Goal: Task Accomplishment & Management: Manage account settings

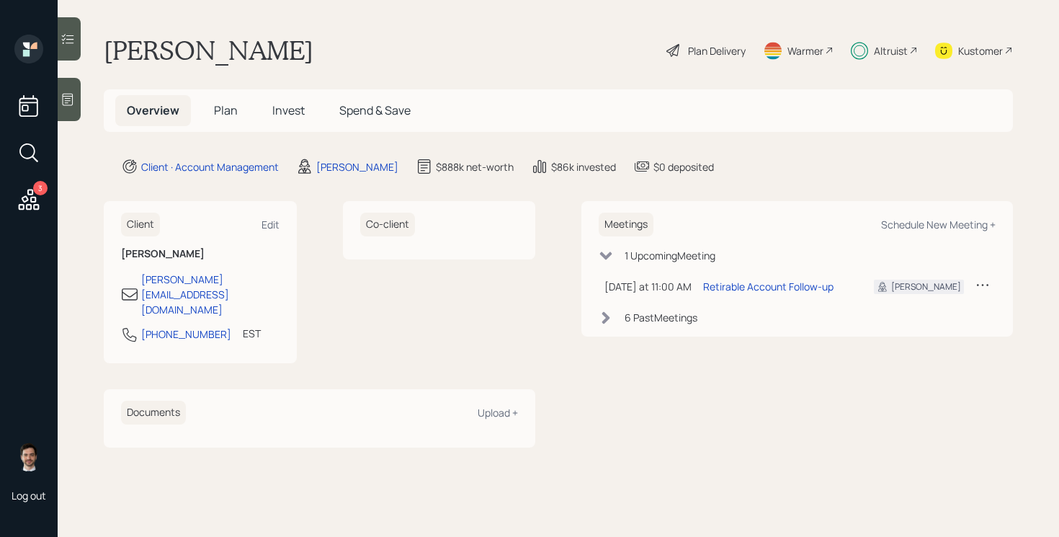
click at [228, 117] on span "Plan" at bounding box center [226, 110] width 24 height 16
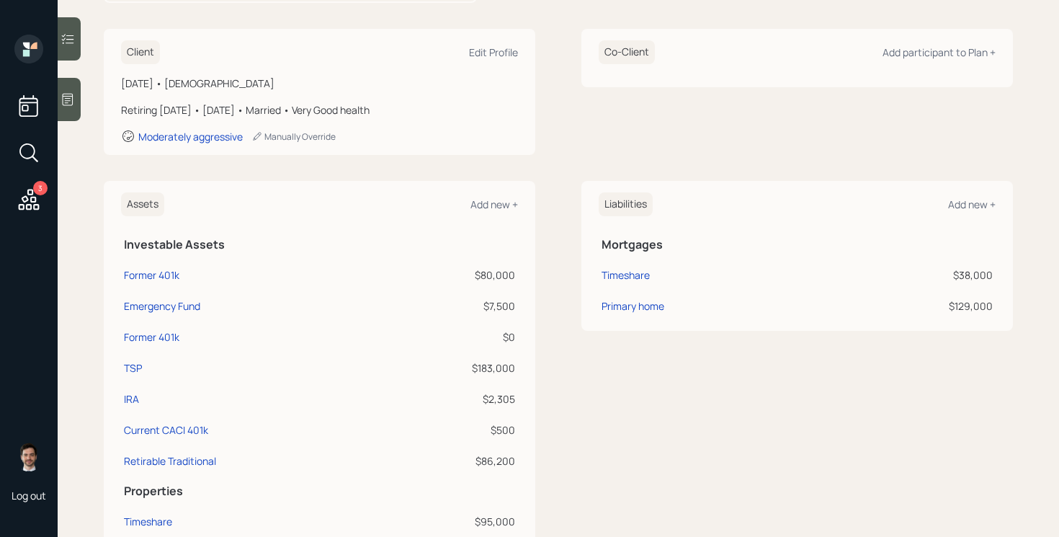
scroll to position [199, 0]
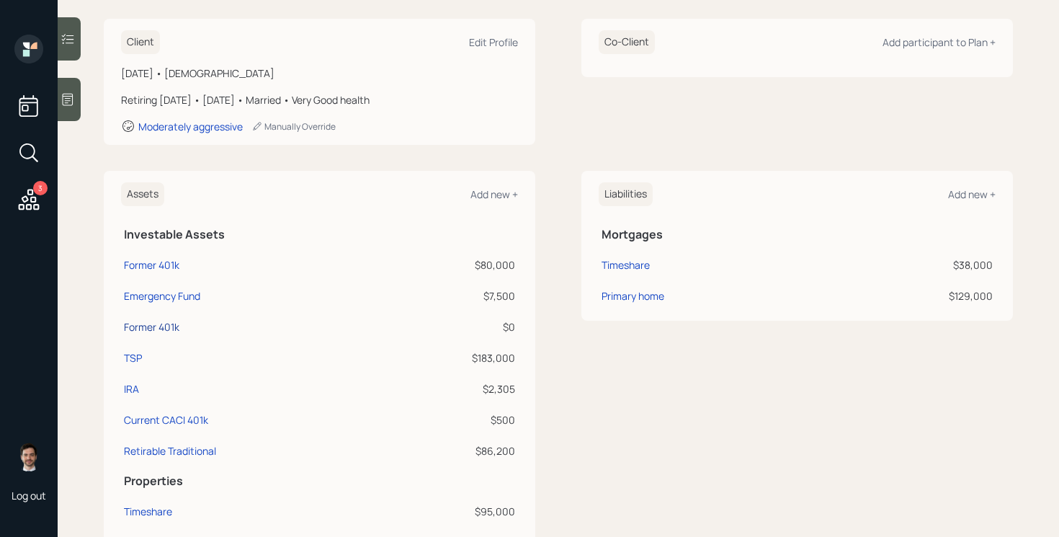
click at [169, 324] on div "Former 401k" at bounding box center [151, 326] width 55 height 15
select select "company_sponsored"
select select "balanced"
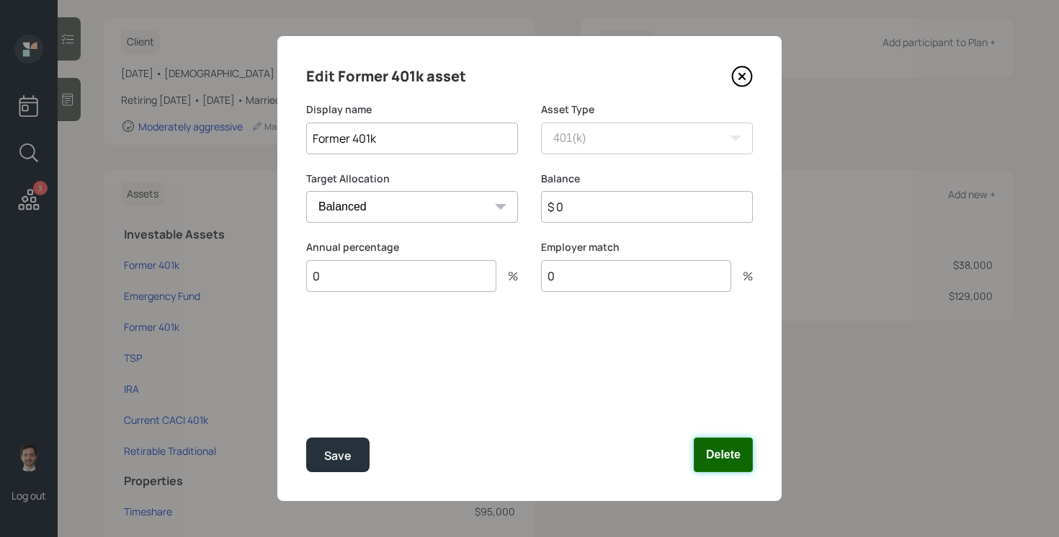
click at [736, 458] on button "Delete" at bounding box center [723, 454] width 59 height 35
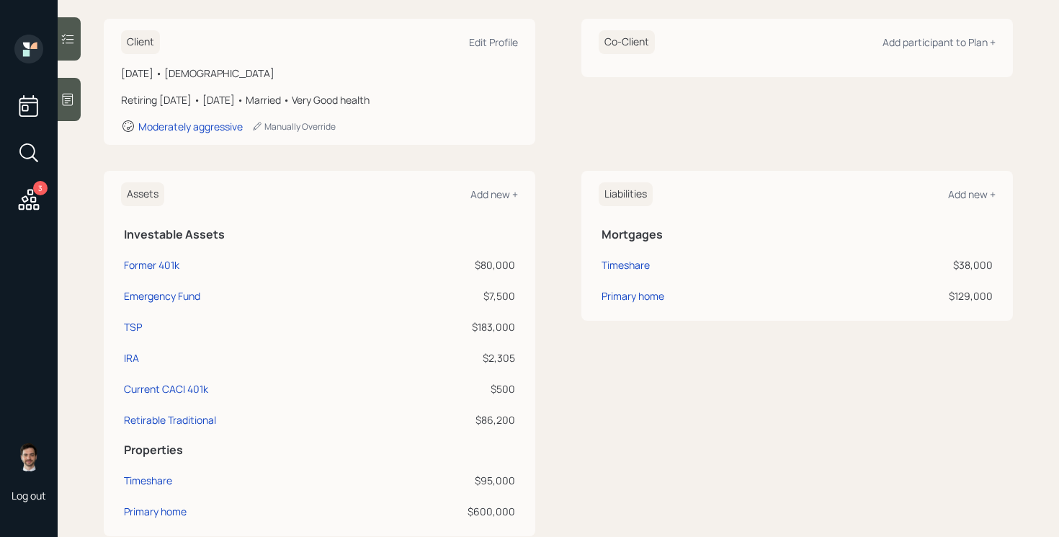
click at [560, 278] on div "Assets Add new + Investable Assets Former 401k $80,000 Emergency Fund $7,500 TS…" at bounding box center [559, 353] width 910 height 365
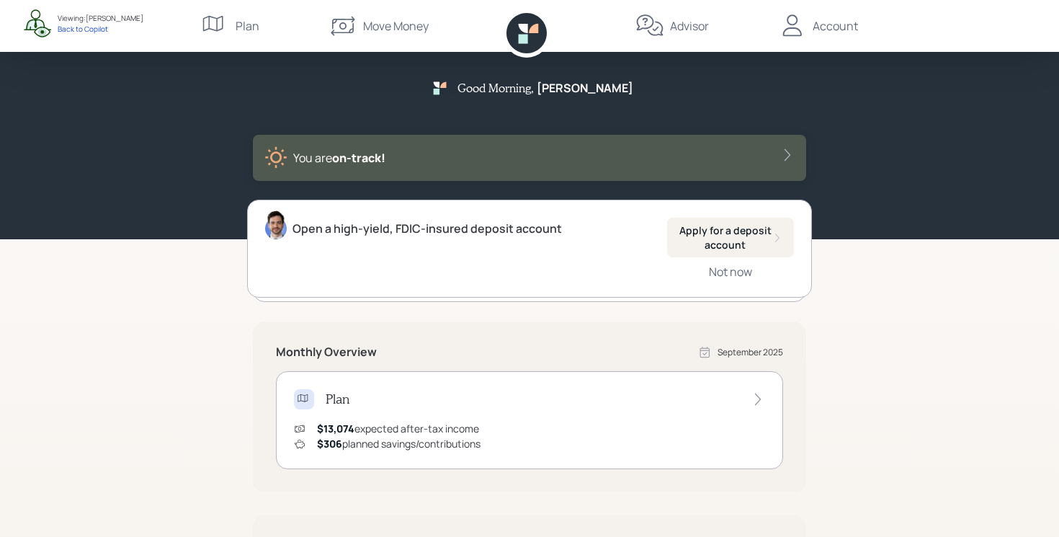
click at [156, 400] on div "Good Morning , [PERSON_NAME] You are on‑track! Open a high-yield, FDIC-insured …" at bounding box center [529, 447] width 1059 height 894
click at [703, 26] on div "Advisor" at bounding box center [689, 25] width 39 height 17
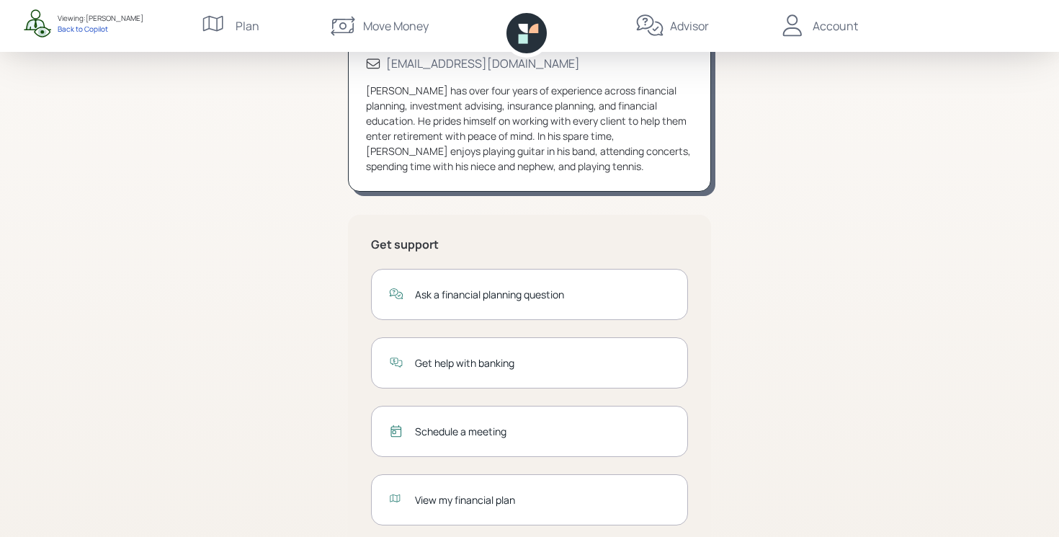
scroll to position [197, 0]
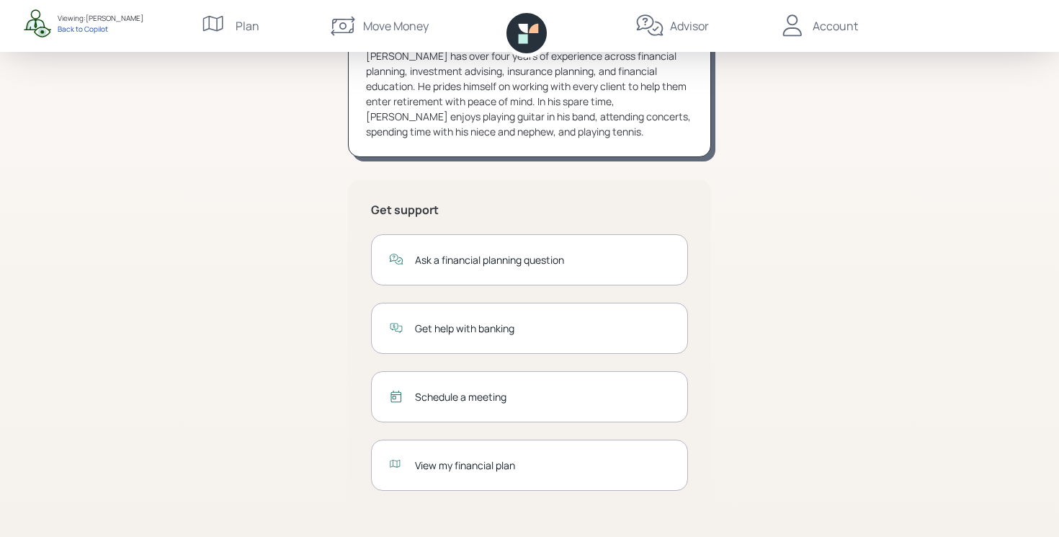
click at [495, 402] on div "Schedule a meeting" at bounding box center [542, 396] width 255 height 15
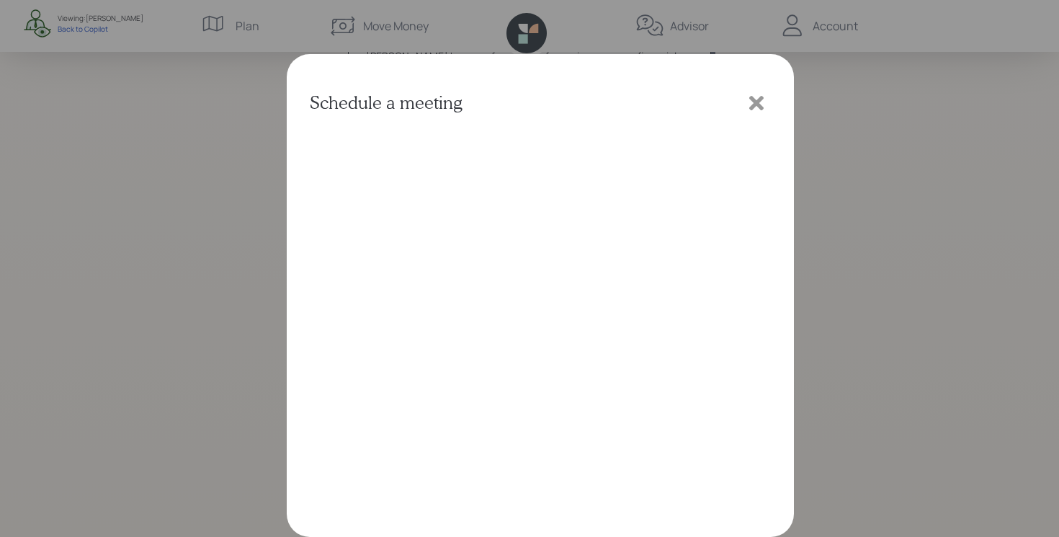
click at [751, 106] on icon at bounding box center [757, 103] width 14 height 14
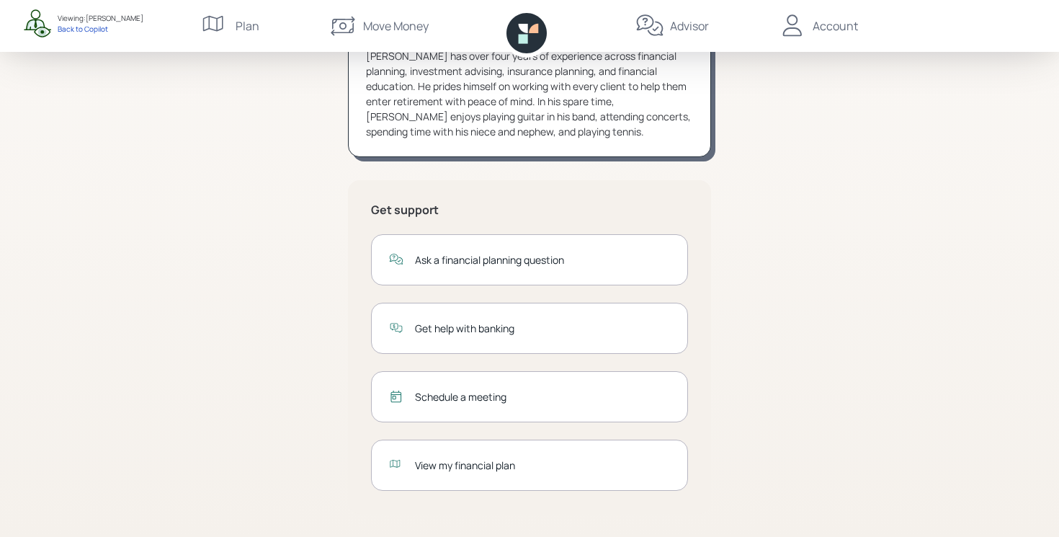
click at [745, 389] on div "Jonah Coleman CFP® (833) 222-1807 advisor@retirable.com Jonah has over four yea…" at bounding box center [530, 231] width 554 height 612
click at [489, 478] on div "View my financial plan" at bounding box center [529, 465] width 317 height 51
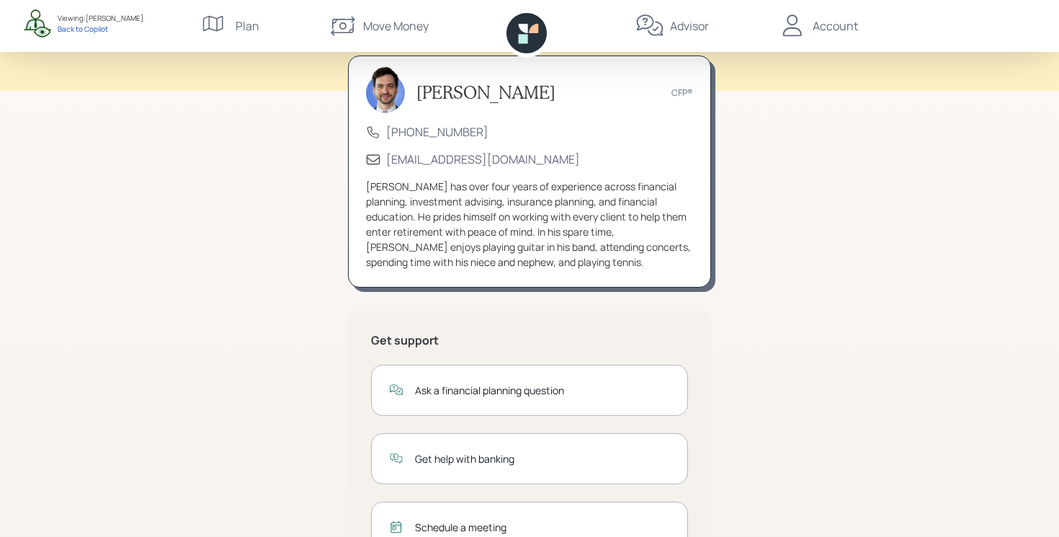
scroll to position [0, 0]
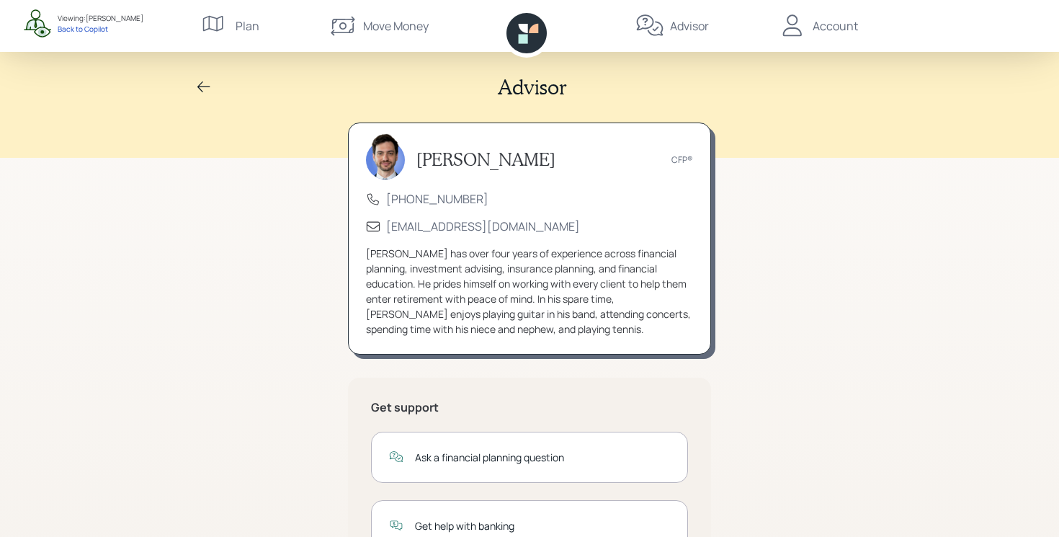
click at [836, 27] on div "Account" at bounding box center [835, 25] width 45 height 17
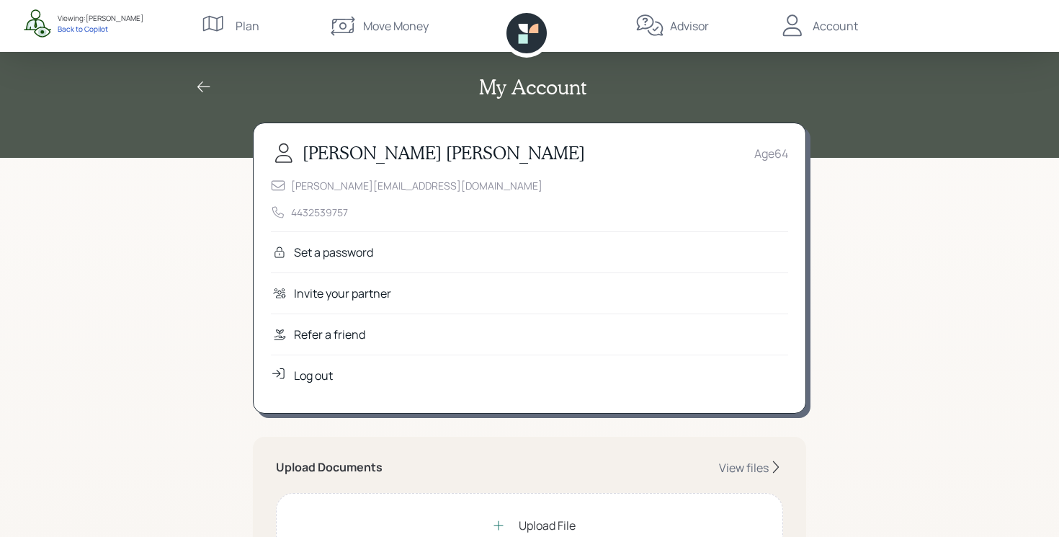
click at [371, 344] on div "Refer a friend" at bounding box center [529, 334] width 517 height 41
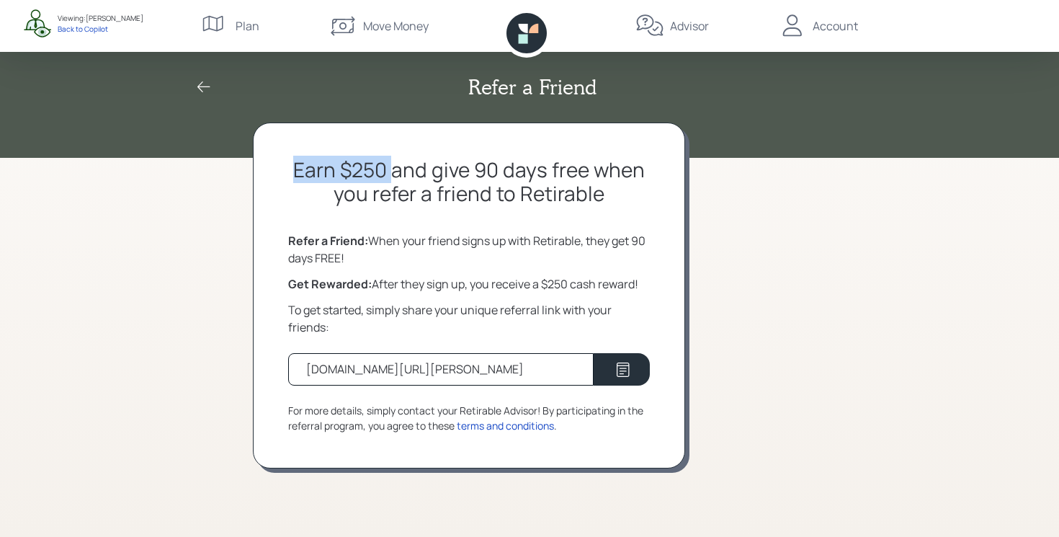
drag, startPoint x: 293, startPoint y: 166, endPoint x: 394, endPoint y: 167, distance: 100.9
click at [394, 167] on h2 "Earn $250 and give 90 days free when you refer a friend to Retirable" at bounding box center [469, 182] width 362 height 48
click at [450, 172] on h2 "Earn $250 and give 90 days free when you refer a friend to Retirable" at bounding box center [469, 182] width 362 height 48
drag, startPoint x: 346, startPoint y: 379, endPoint x: 494, endPoint y: 380, distance: 148.5
click at [494, 380] on div "retirable.com/referral/jovonne/aa0jsi0" at bounding box center [441, 369] width 306 height 32
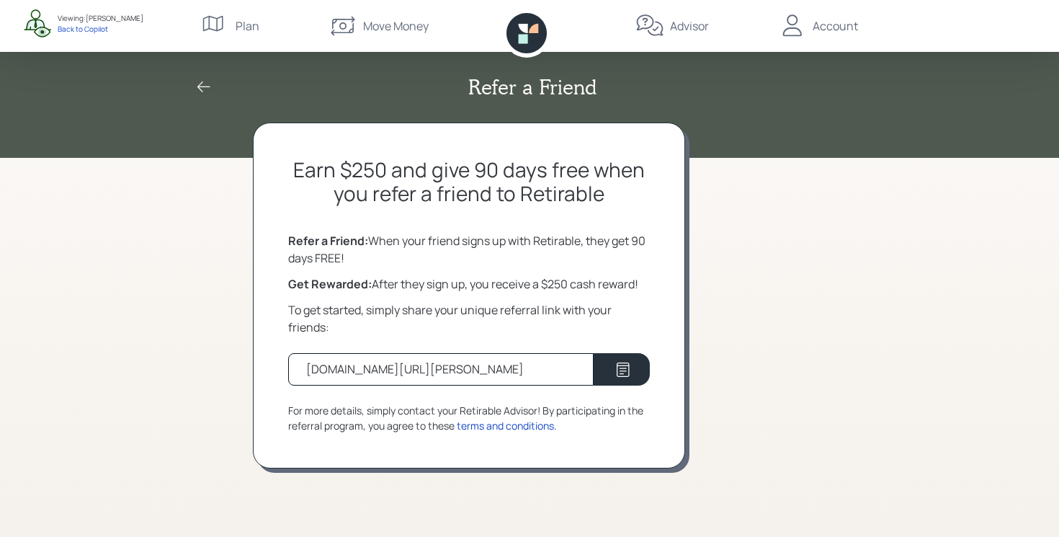
click at [556, 361] on div "retirable.com/referral/jovonne/aa0jsi0" at bounding box center [441, 369] width 306 height 32
drag, startPoint x: 556, startPoint y: 361, endPoint x: 471, endPoint y: 361, distance: 85.8
click at [556, 361] on div "retirable.com/referral/jovonne/aa0jsi0" at bounding box center [441, 369] width 306 height 32
click at [463, 368] on div "retirable.com/referral/jovonne/aa0jsi0" at bounding box center [415, 368] width 218 height 17
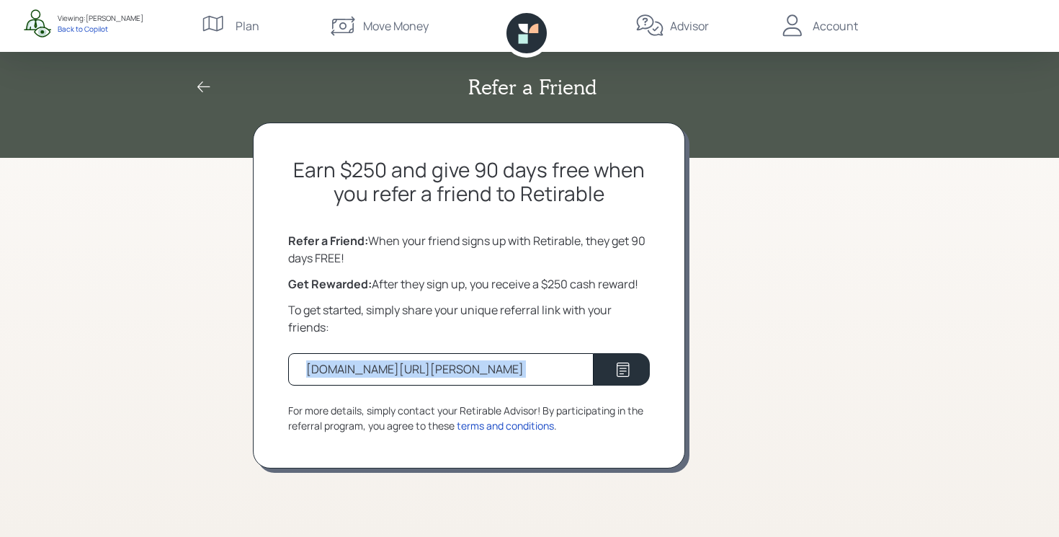
click at [463, 368] on div "retirable.com/referral/jovonne/aa0jsi0" at bounding box center [415, 368] width 218 height 17
click at [459, 368] on div "retirable.com/referral/jovonne/aa0jsi0" at bounding box center [415, 368] width 218 height 17
click at [515, 369] on div "retirable.com/referral/jovonne/aa0jsi0" at bounding box center [441, 369] width 306 height 32
click at [115, 309] on div "Refer a Friend Earn $250 and give 90 days free when you refer a friend to Retir…" at bounding box center [529, 268] width 1059 height 537
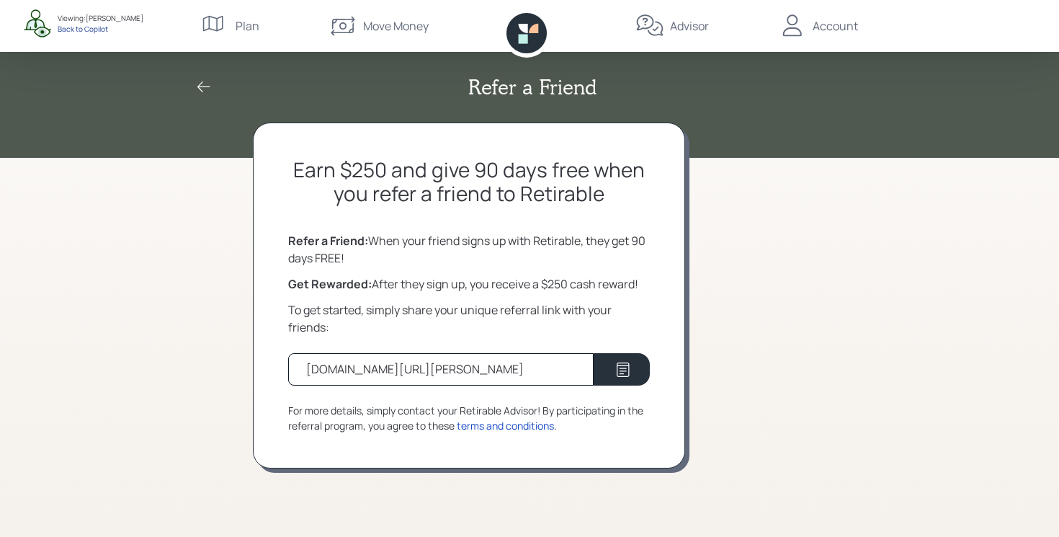
click at [81, 31] on div "Back to Copilot" at bounding box center [101, 29] width 86 height 10
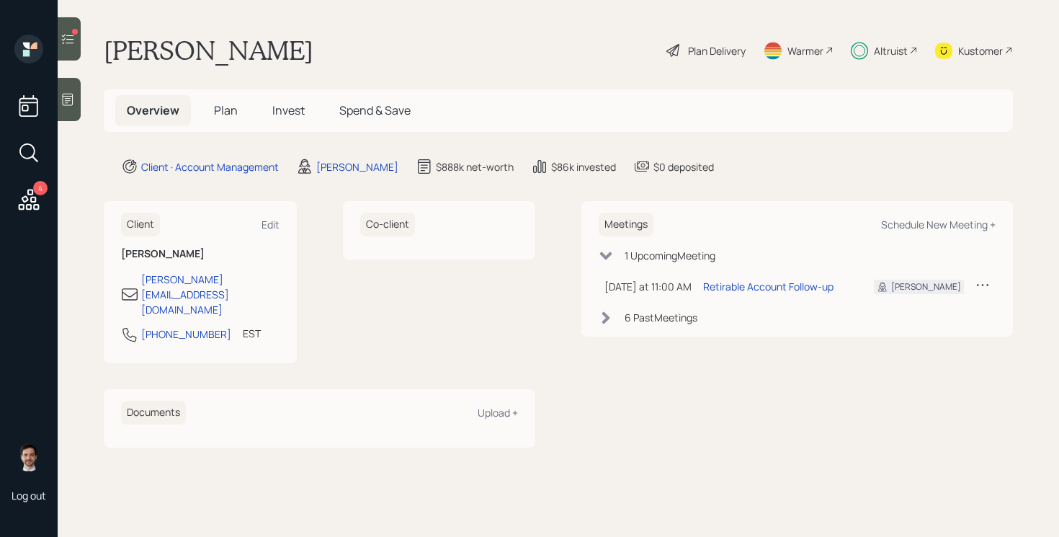
click at [544, 290] on div "Client Edit Jovonne Newman jovonne.newman61@gmail.com 443-253-9757 EST Currentl…" at bounding box center [559, 324] width 910 height 246
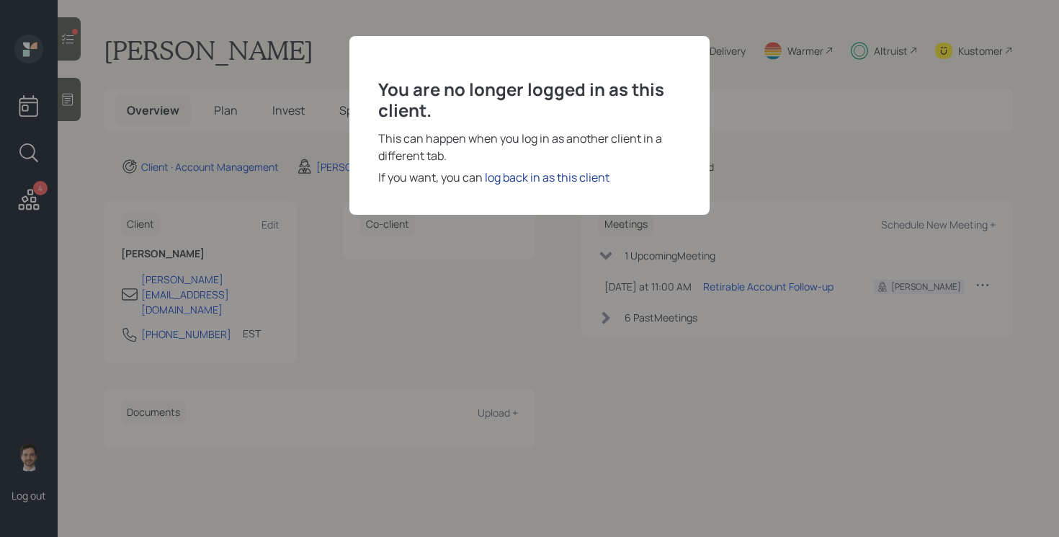
click at [523, 180] on div "log back in as this client" at bounding box center [547, 177] width 125 height 17
